Goal: Find contact information: Find contact information

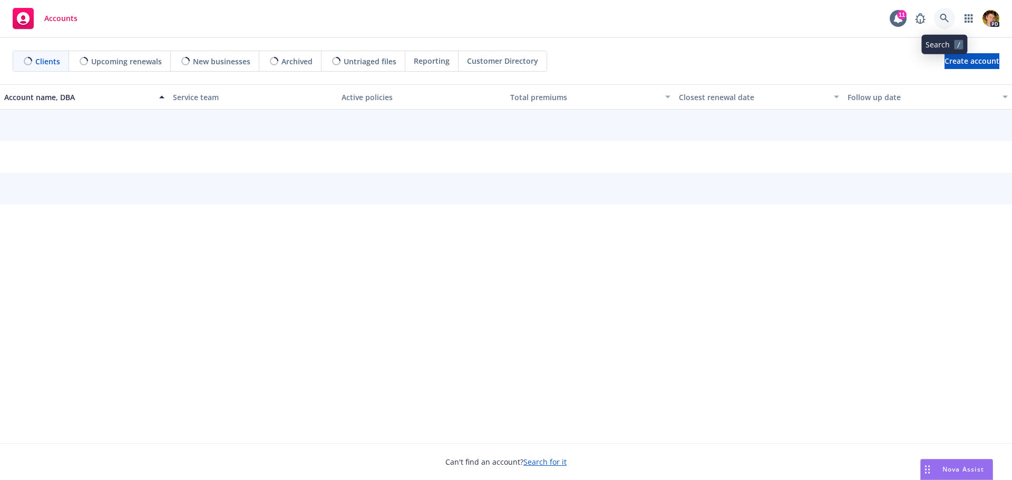
click at [945, 23] on icon at bounding box center [944, 18] width 9 height 9
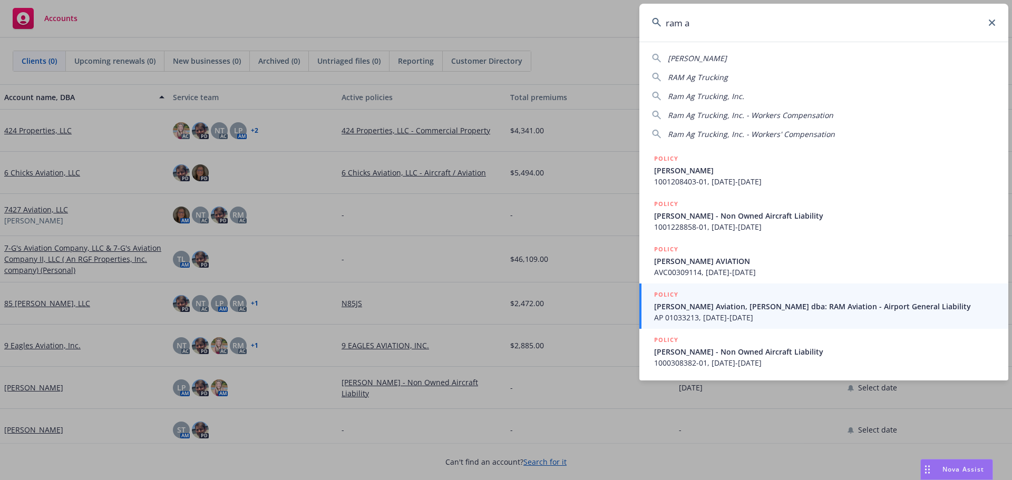
type input "ram a"
click at [750, 314] on span "AP 01033213, [DATE]-[DATE]" at bounding box center [824, 317] width 341 height 11
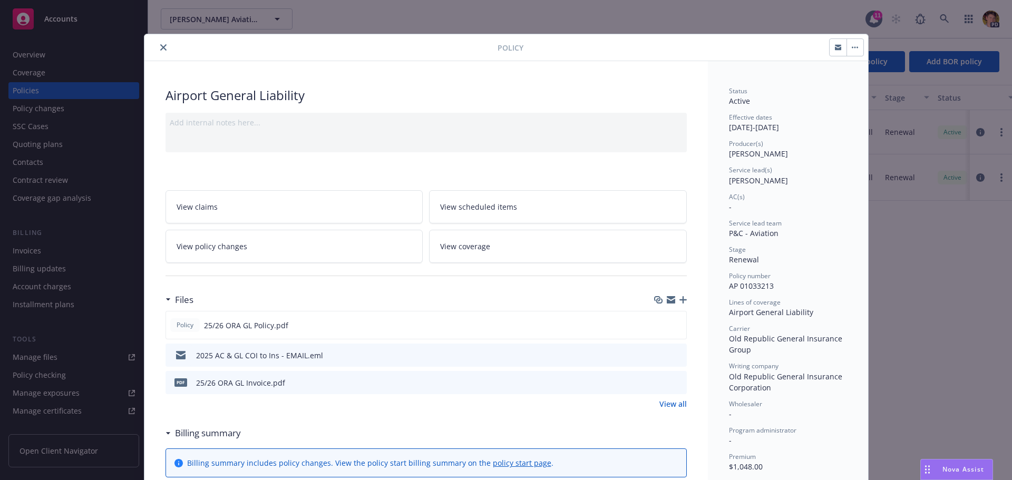
click at [161, 51] on button "close" at bounding box center [163, 47] width 13 height 13
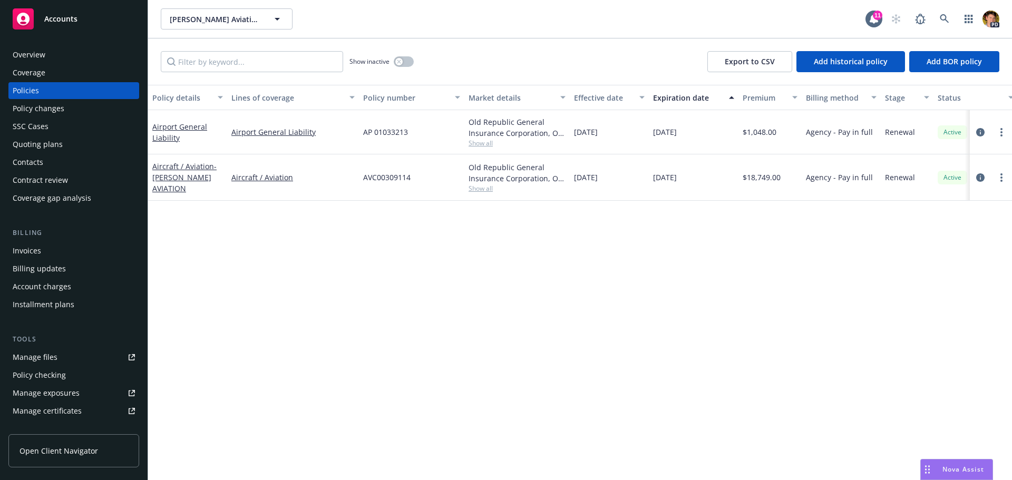
click at [22, 161] on div "Contacts" at bounding box center [28, 162] width 31 height 17
